Goal: Task Accomplishment & Management: Manage account settings

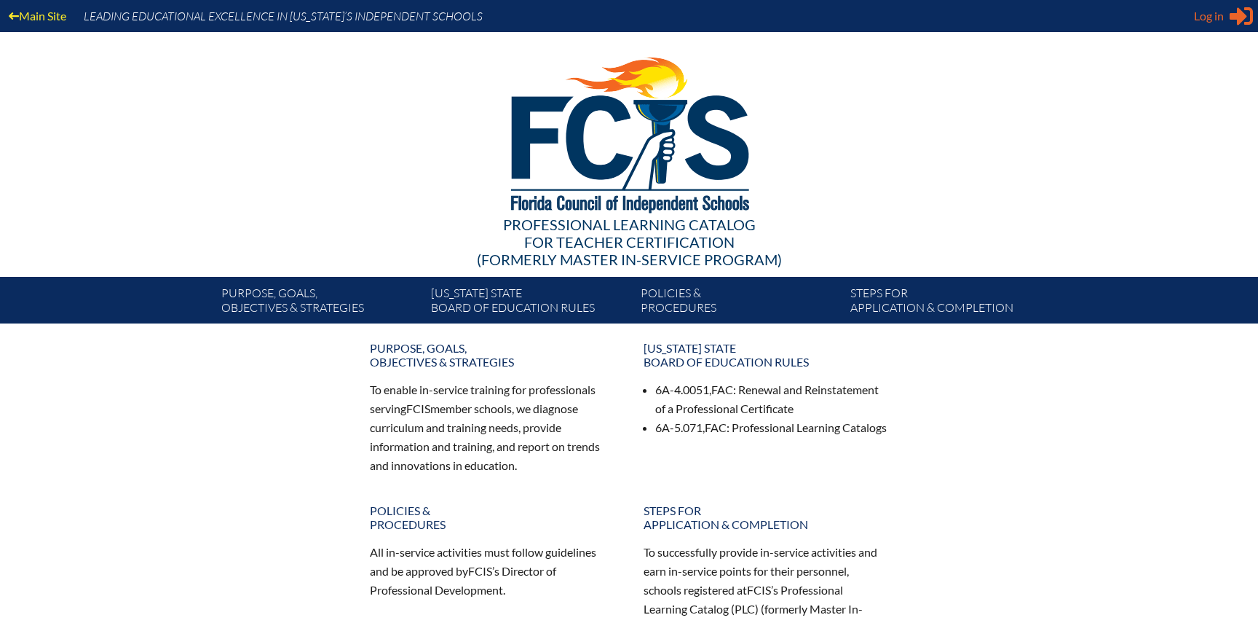
type input "[EMAIL_ADDRESS][DOMAIN_NAME]"
click at [1208, 21] on span "Log in" at bounding box center [1209, 15] width 30 height 17
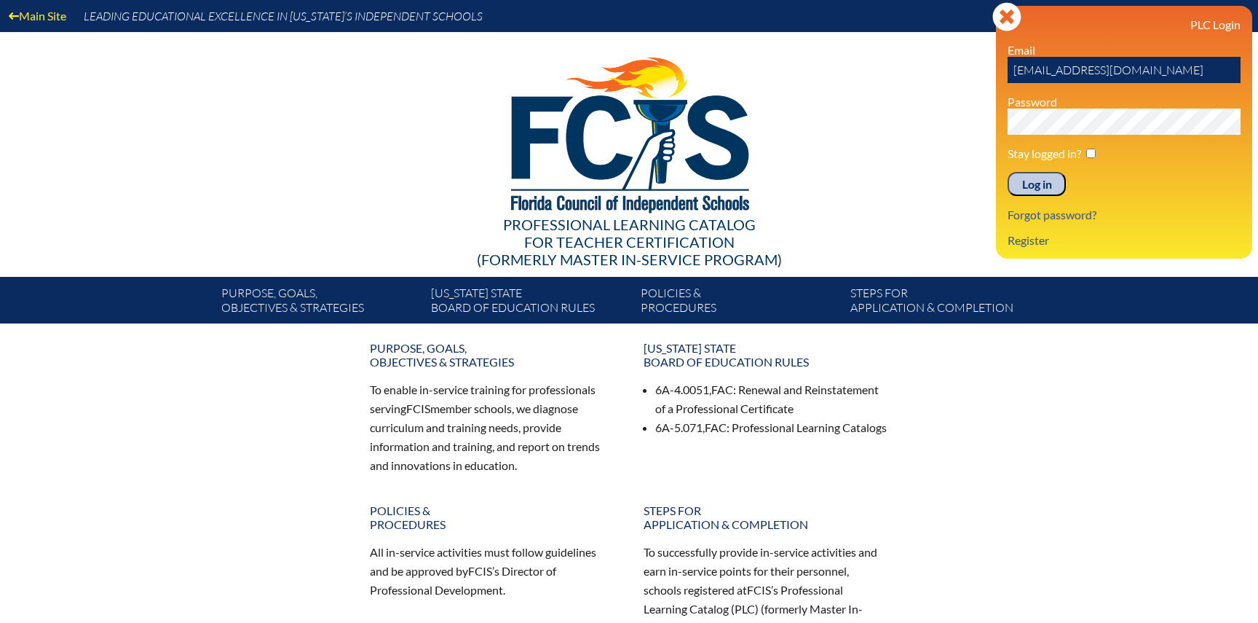
click at [1034, 180] on input "Log in" at bounding box center [1037, 184] width 58 height 25
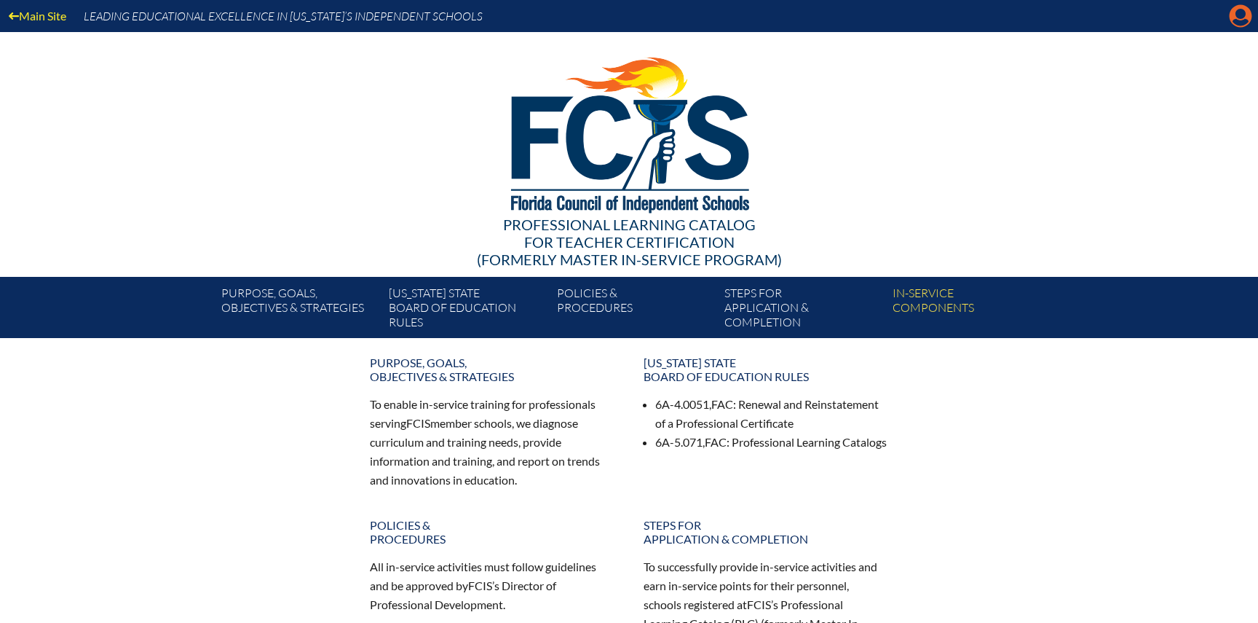
click at [1244, 27] on icon "Manage account" at bounding box center [1240, 15] width 23 height 23
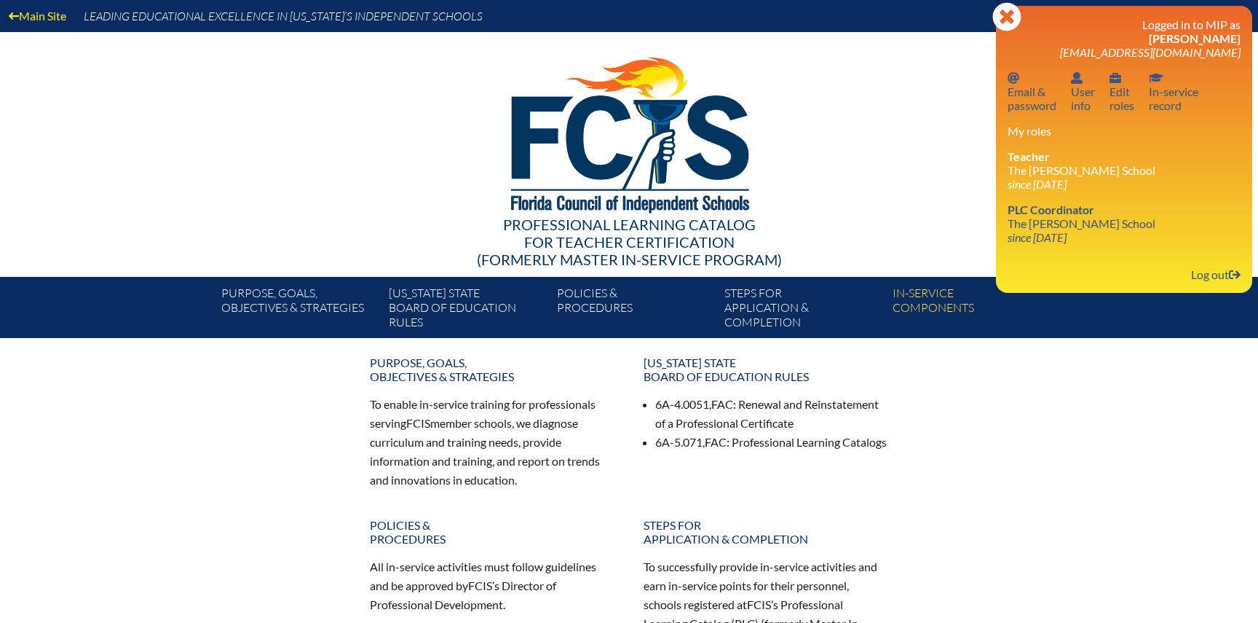
click at [1186, 35] on span "[PERSON_NAME]" at bounding box center [1195, 38] width 92 height 14
click at [1011, 25] on icon at bounding box center [1007, 16] width 28 height 28
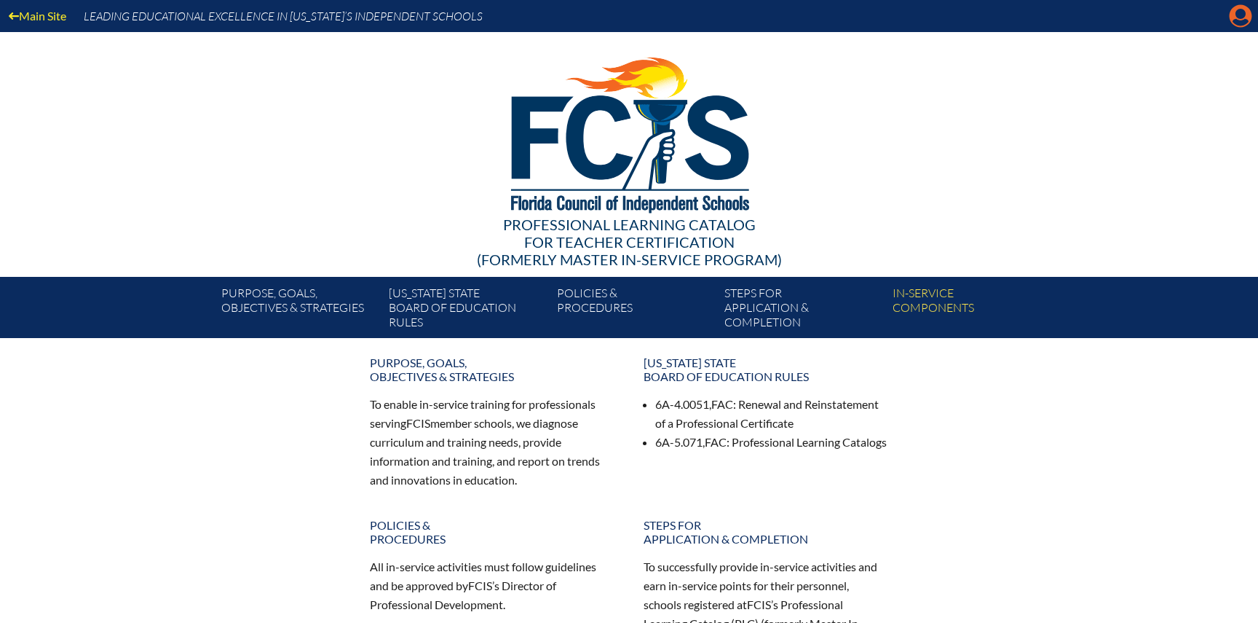
click at [1250, 20] on icon at bounding box center [1241, 16] width 23 height 23
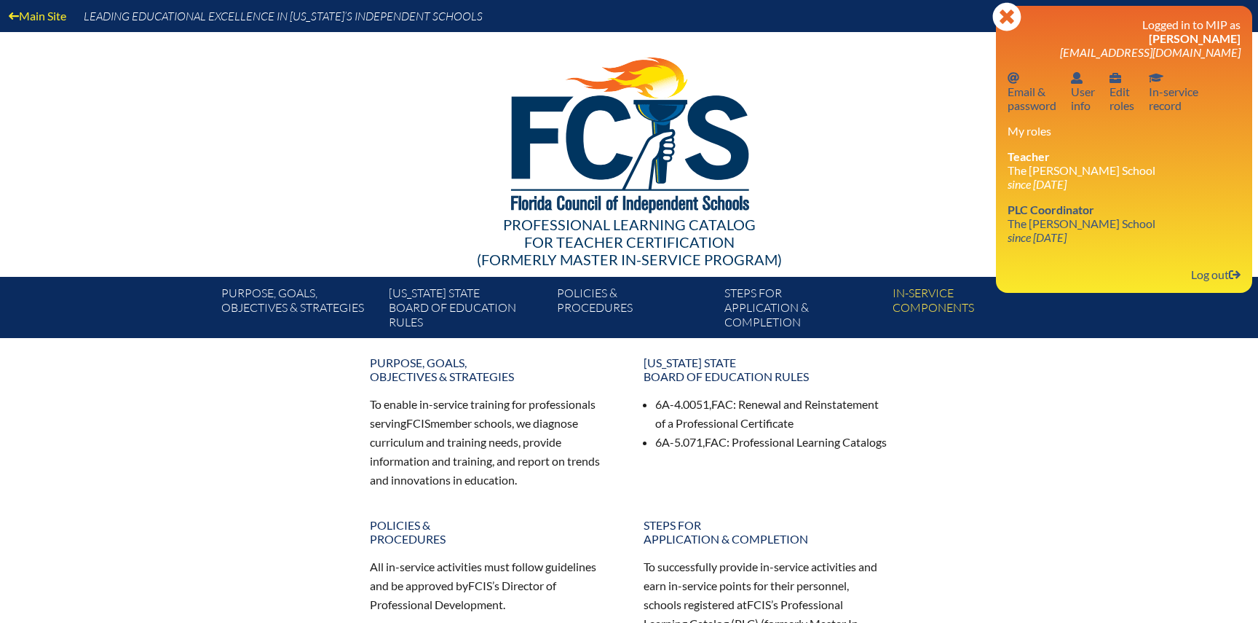
click at [909, 89] on div at bounding box center [629, 132] width 839 height 201
click at [1001, 25] on icon at bounding box center [1007, 16] width 28 height 28
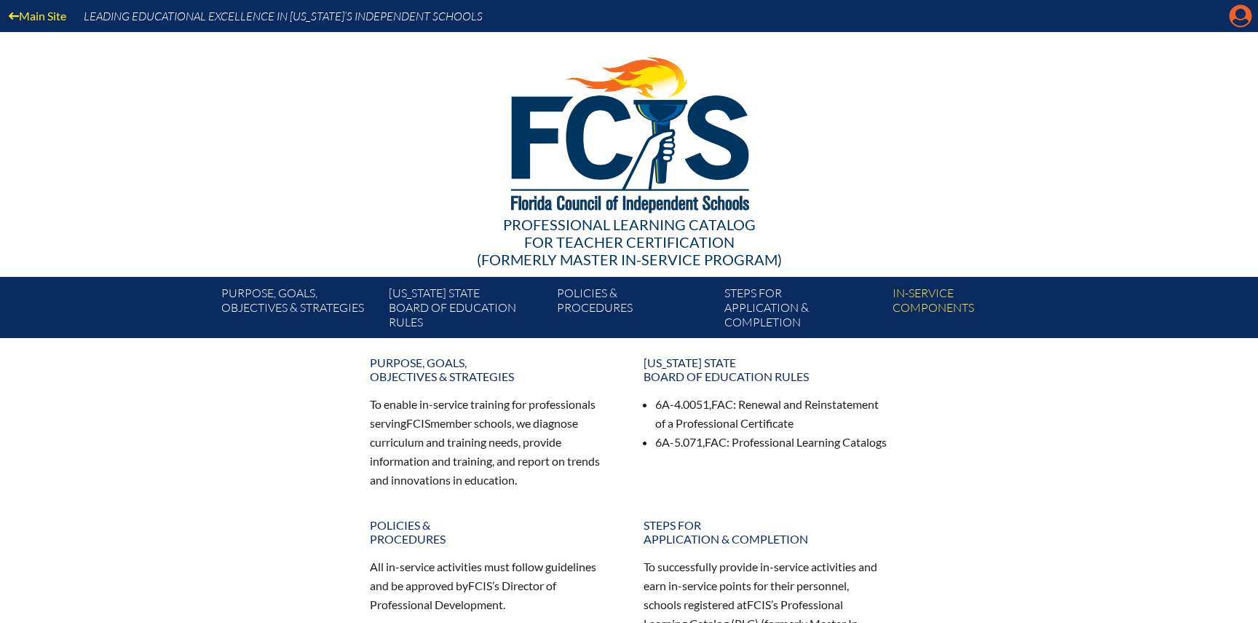
click at [1236, 24] on icon "Manage account" at bounding box center [1240, 15] width 23 height 23
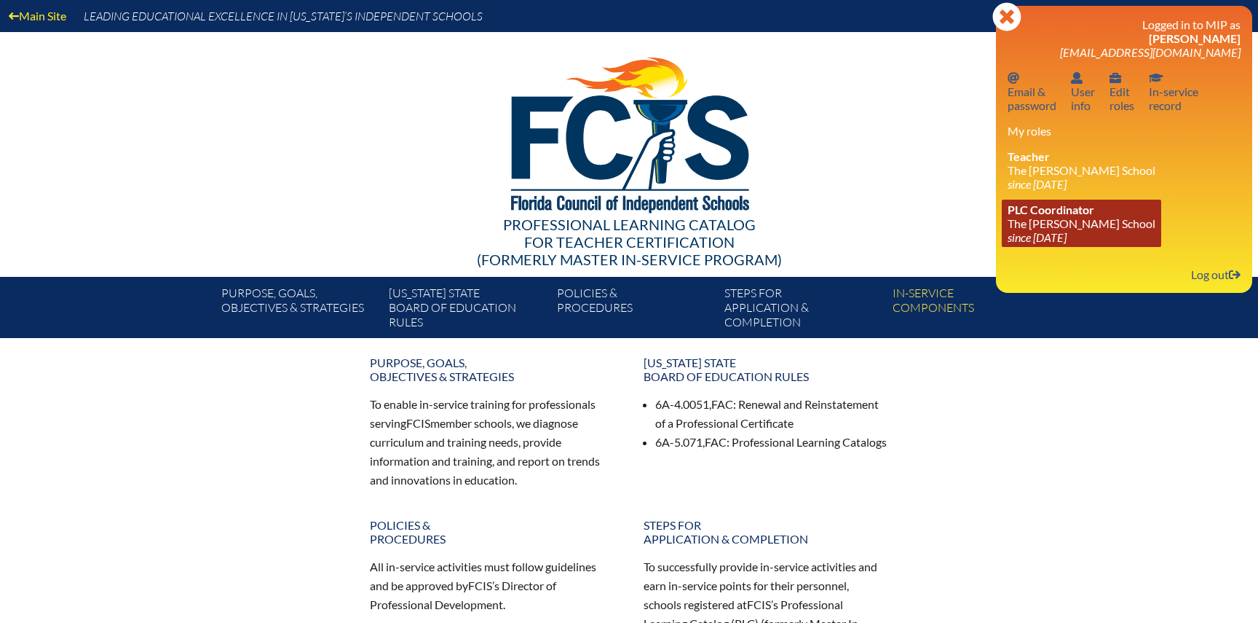
click at [1063, 232] on link "PLC Coordinator The Greene School since 2019 Jun 30" at bounding box center [1081, 223] width 159 height 47
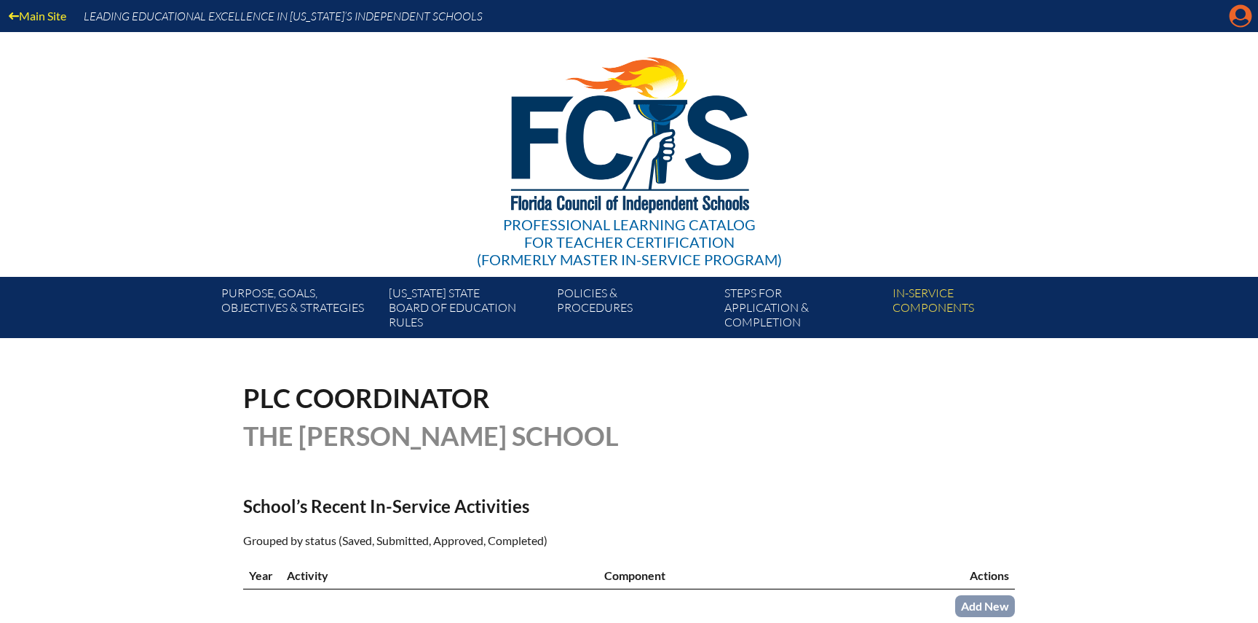
click at [1242, 20] on icon at bounding box center [1241, 16] width 23 height 23
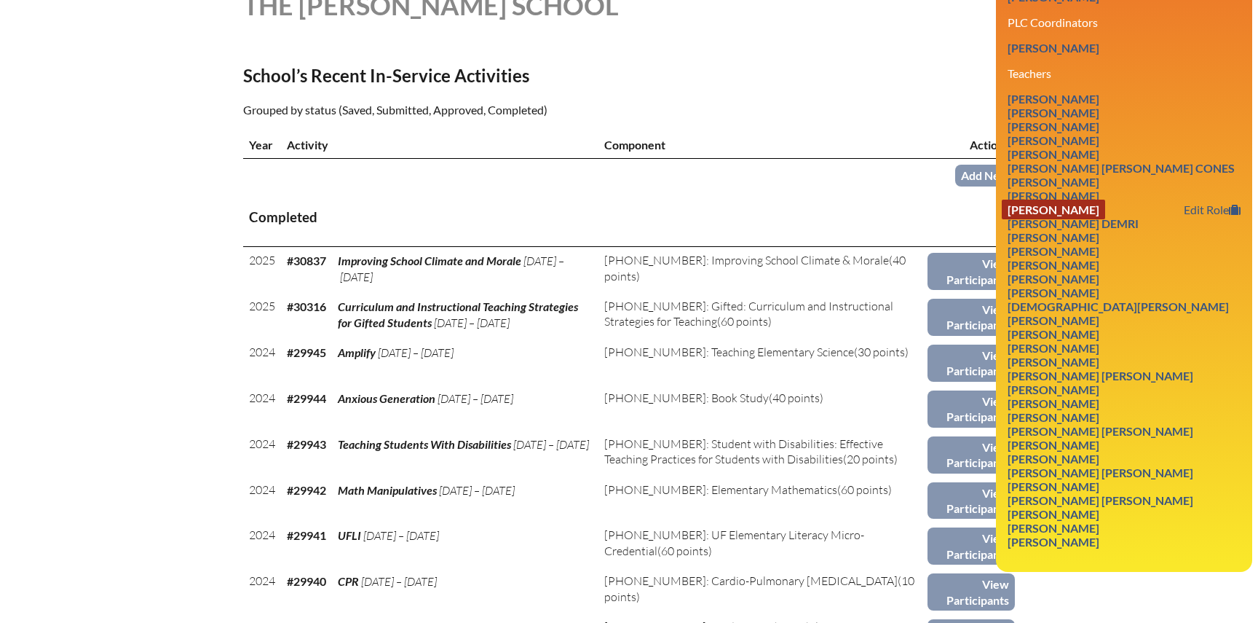
scroll to position [433, 0]
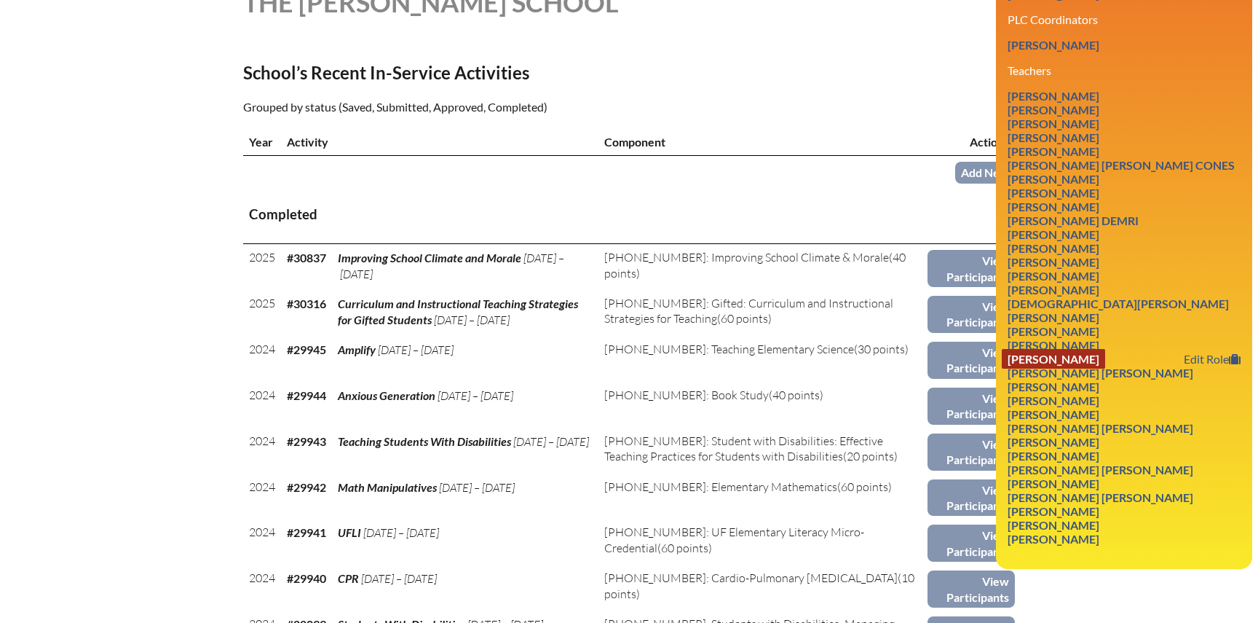
click at [1078, 358] on link "[PERSON_NAME]" at bounding box center [1053, 359] width 103 height 20
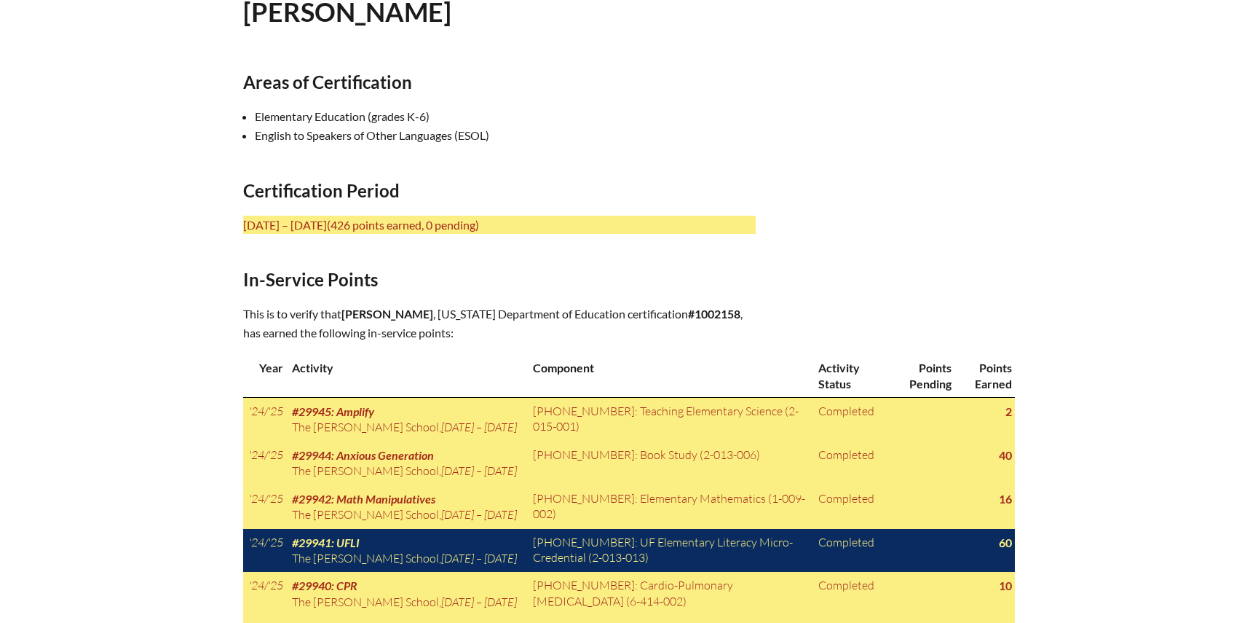
scroll to position [477, 0]
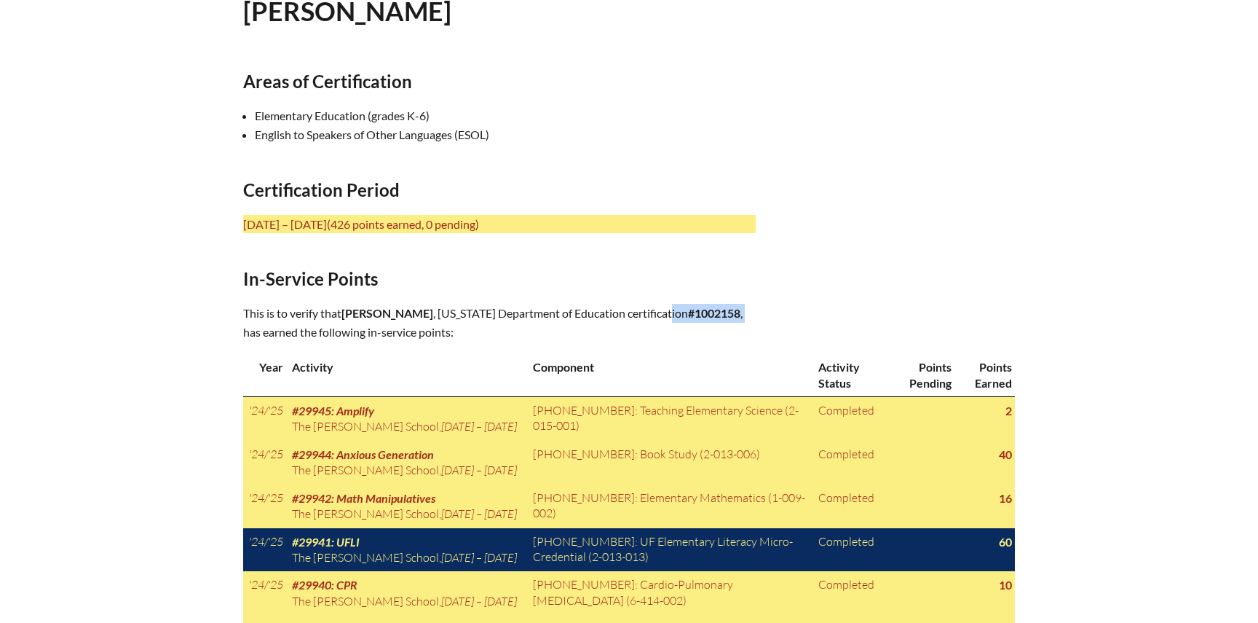
drag, startPoint x: 536, startPoint y: 334, endPoint x: 474, endPoint y: 321, distance: 63.1
click at [474, 321] on p "This is to verify that Melissa Rose Lezcano , Florida Department of Education c…" at bounding box center [499, 323] width 513 height 38
copy p "#1002158 ,"
